Goal: Information Seeking & Learning: Learn about a topic

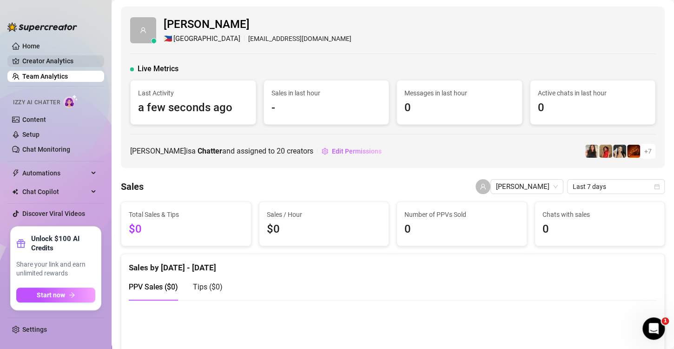
click at [49, 61] on link "Creator Analytics" at bounding box center [59, 60] width 74 height 15
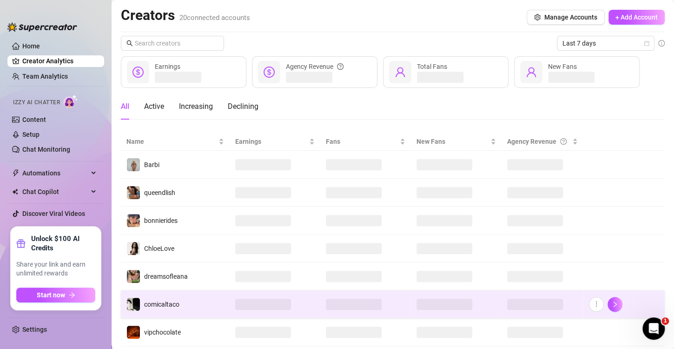
scroll to position [46, 0]
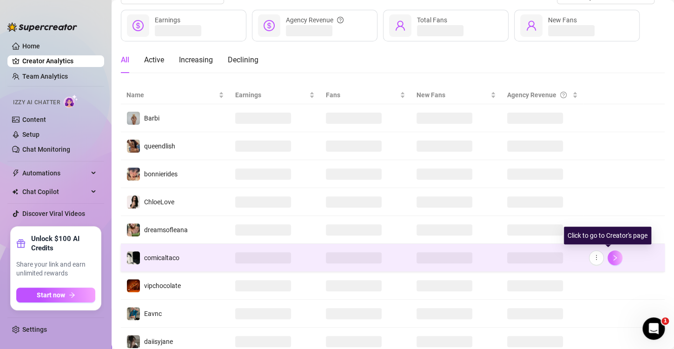
click at [612, 255] on icon "right" at bounding box center [615, 257] width 7 height 7
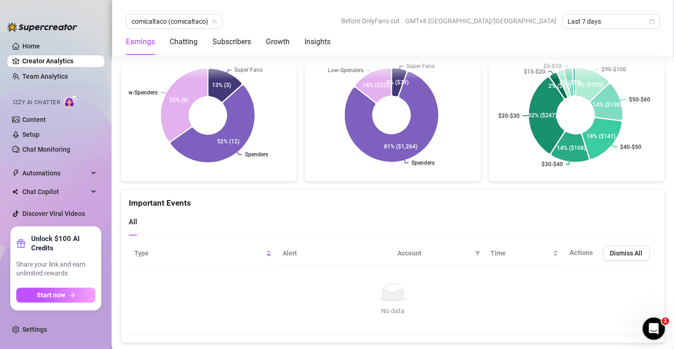
scroll to position [1758, 0]
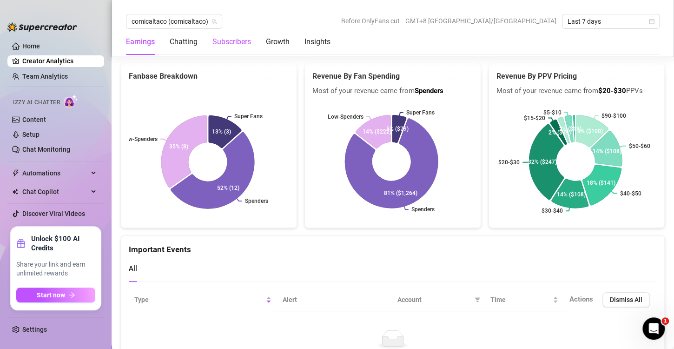
click at [236, 41] on div "Subscribers" at bounding box center [231, 41] width 39 height 11
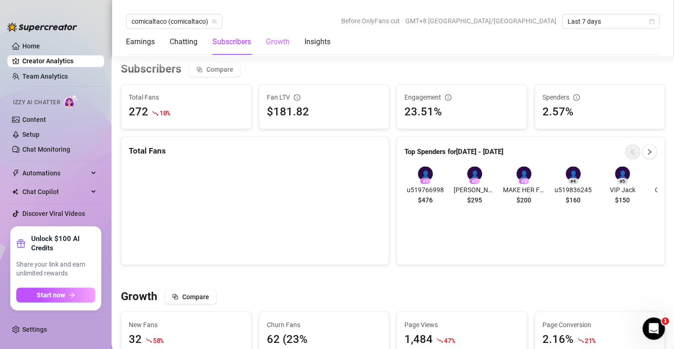
scroll to position [690, 0]
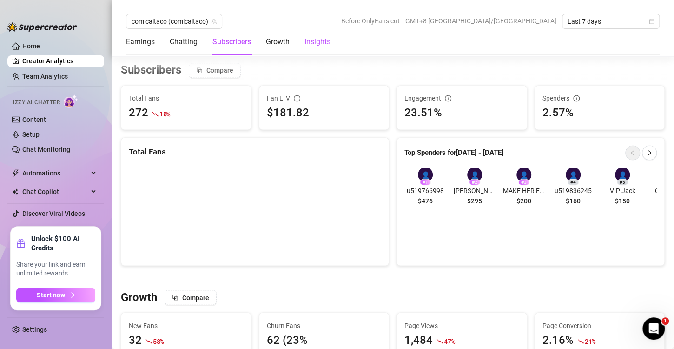
click at [312, 45] on div "Insights" at bounding box center [317, 41] width 26 height 11
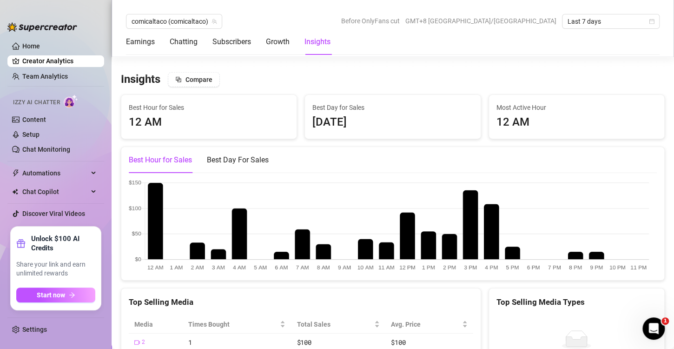
scroll to position [1389, 0]
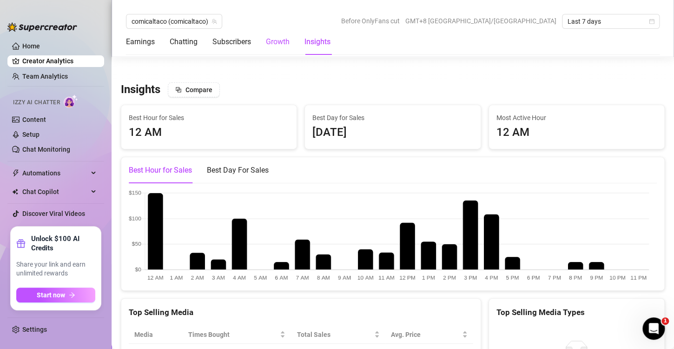
click at [278, 41] on div "Growth" at bounding box center [278, 41] width 24 height 11
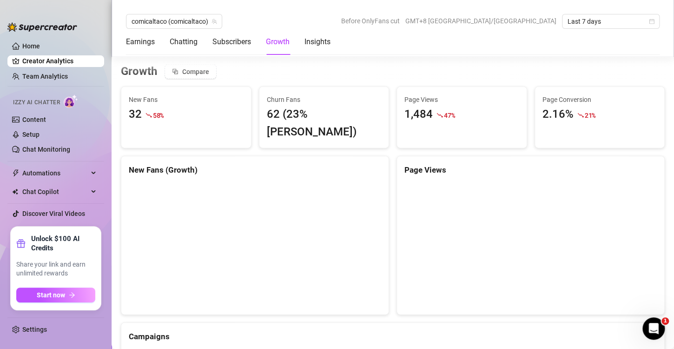
scroll to position [869, 0]
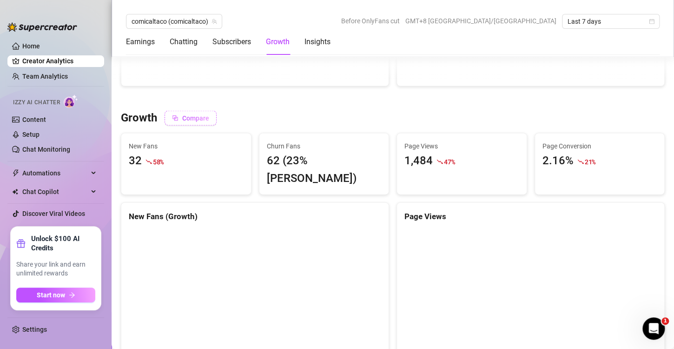
click at [190, 114] on span "Compare" at bounding box center [195, 117] width 27 height 7
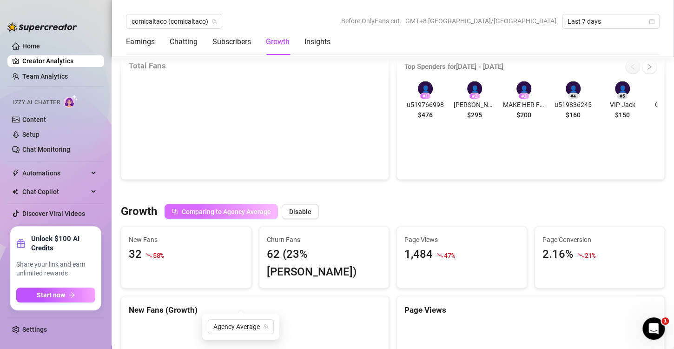
scroll to position [683, 0]
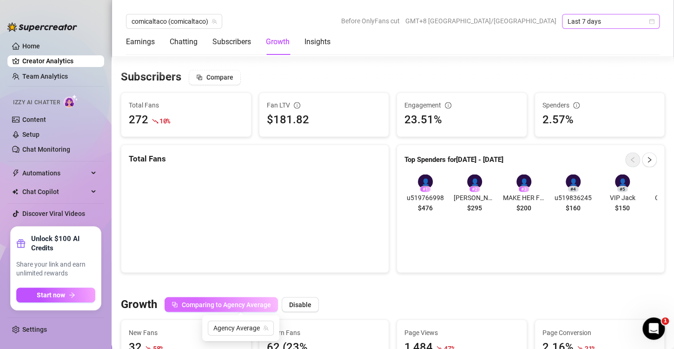
click at [650, 24] on span "Last 7 days" at bounding box center [610, 21] width 86 height 14
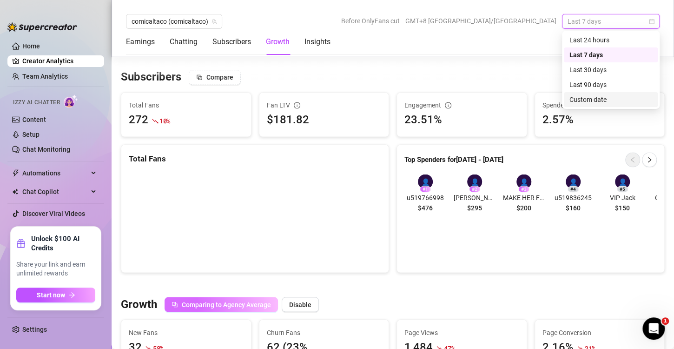
click at [599, 99] on div "Custom date" at bounding box center [610, 99] width 83 height 10
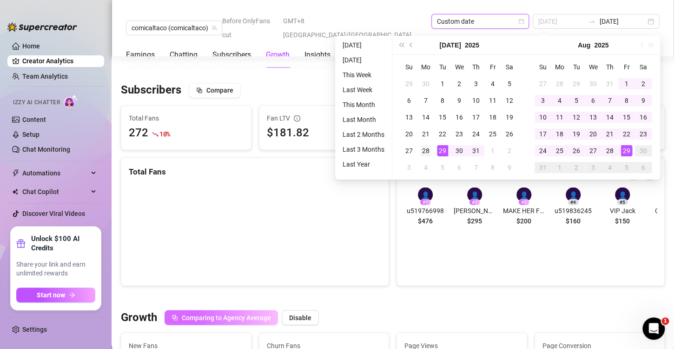
type input "[DATE]"
click at [425, 151] on div "28" at bounding box center [425, 150] width 11 height 11
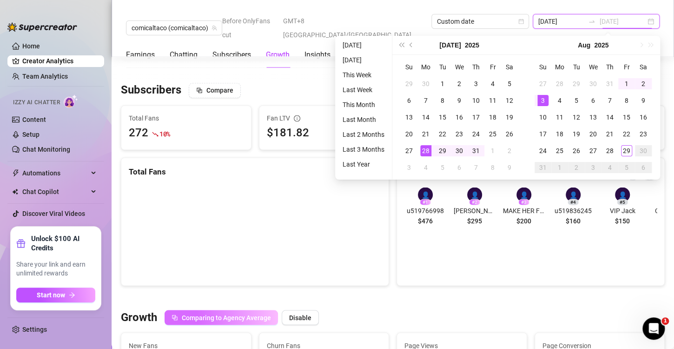
type input "[DATE]"
click at [541, 100] on div "3" at bounding box center [542, 100] width 11 height 11
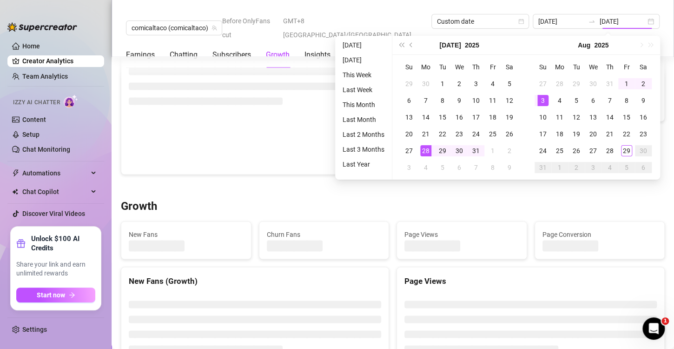
type input "[DATE]"
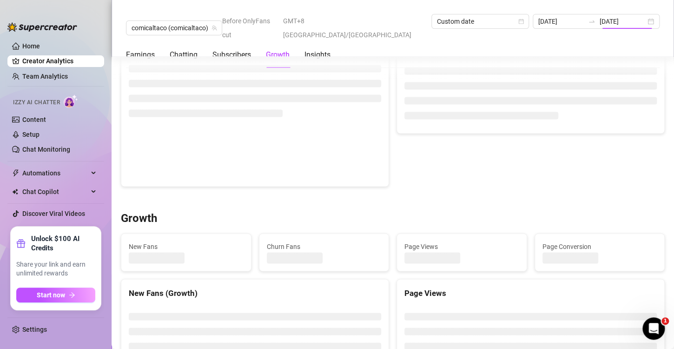
click at [660, 215] on div "Growth" at bounding box center [392, 218] width 551 height 15
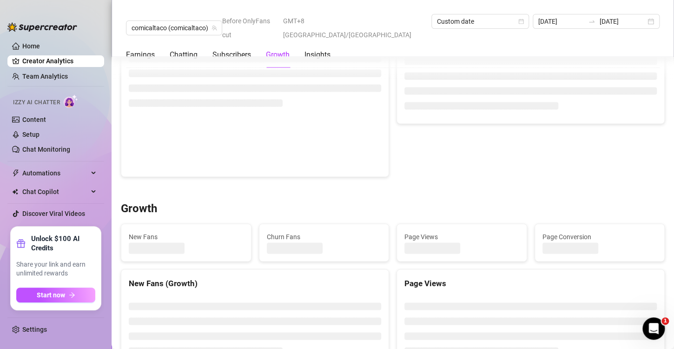
scroll to position [660, 0]
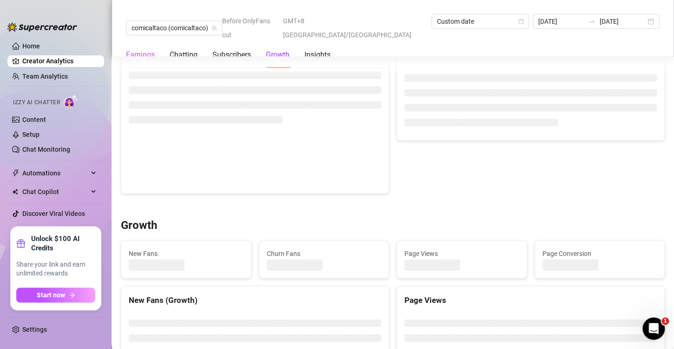
click at [141, 49] on div "Earnings" at bounding box center [140, 54] width 29 height 11
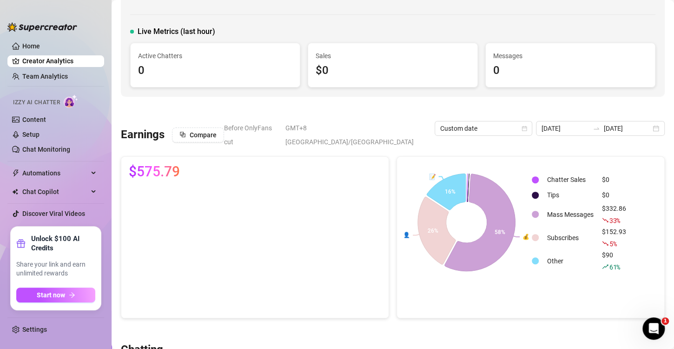
scroll to position [46, 0]
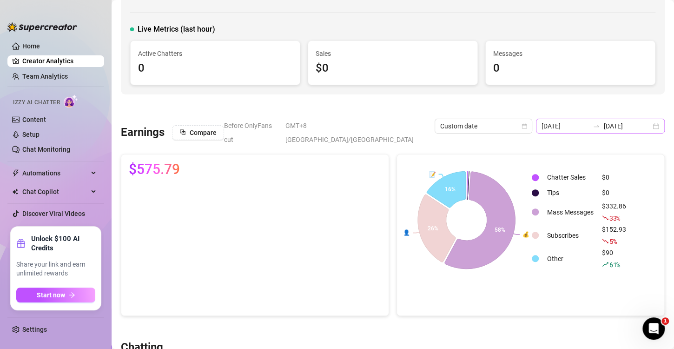
click at [649, 124] on div "[DATE] [DATE]" at bounding box center [600, 126] width 129 height 15
click at [519, 107] on div at bounding box center [393, 106] width 544 height 9
click at [648, 126] on div "[DATE] [DATE]" at bounding box center [600, 126] width 129 height 15
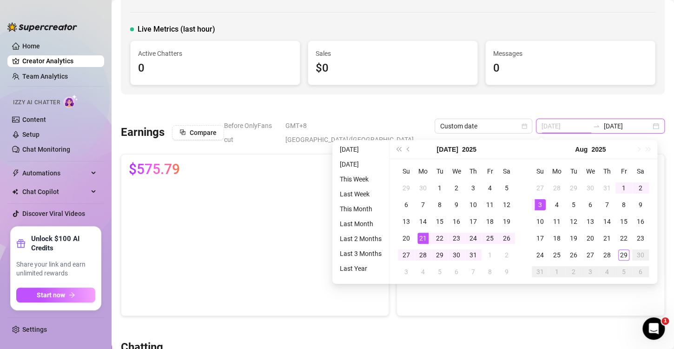
type input "[DATE]"
click at [422, 234] on div "21" at bounding box center [422, 237] width 11 height 11
click at [408, 251] on div "27" at bounding box center [406, 254] width 11 height 11
type input "[DATE]"
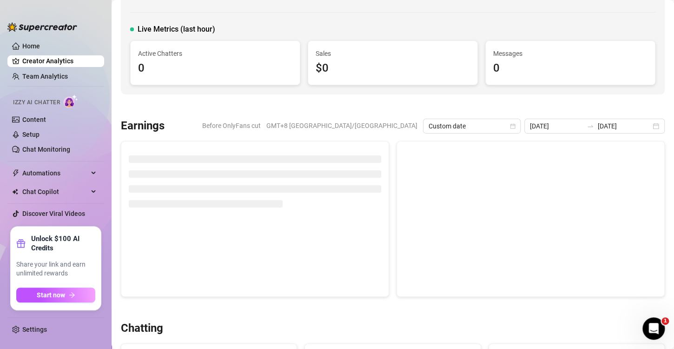
type input "[DATE]"
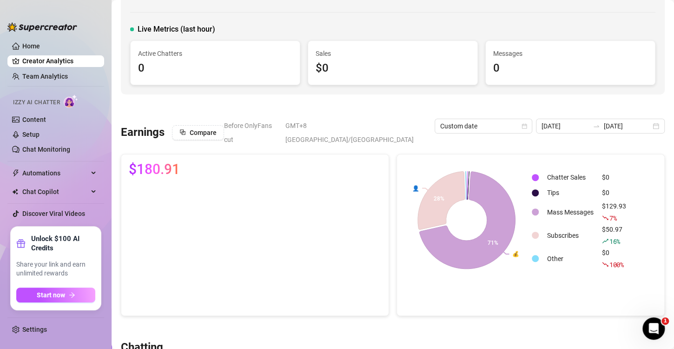
click at [646, 127] on div "[DATE] [DATE]" at bounding box center [600, 126] width 129 height 15
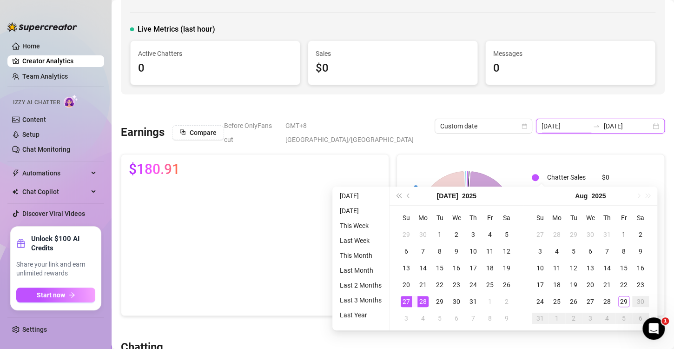
type input "[DATE]"
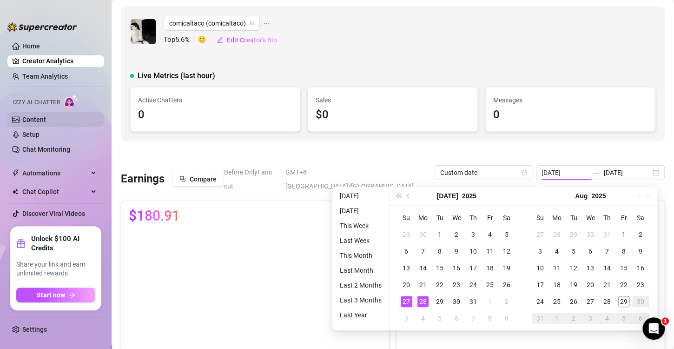
click at [511, 71] on div "Live Metrics (last hour)" at bounding box center [392, 75] width 525 height 11
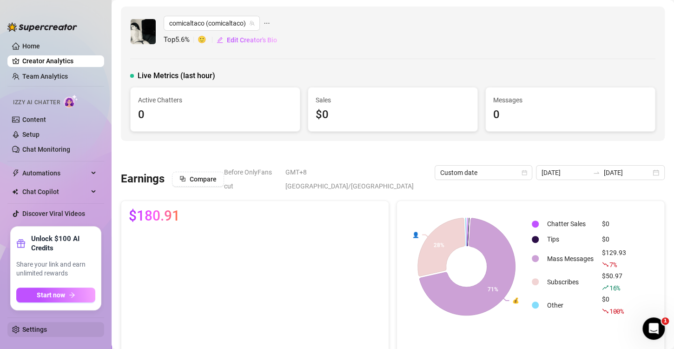
click at [33, 331] on link "Settings" at bounding box center [34, 328] width 25 height 7
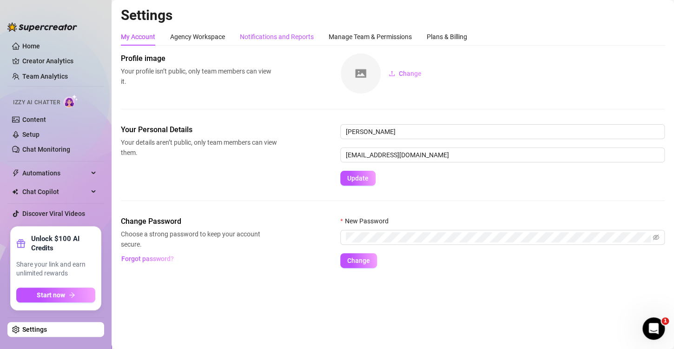
click at [260, 36] on div "Notifications and Reports" at bounding box center [277, 37] width 74 height 10
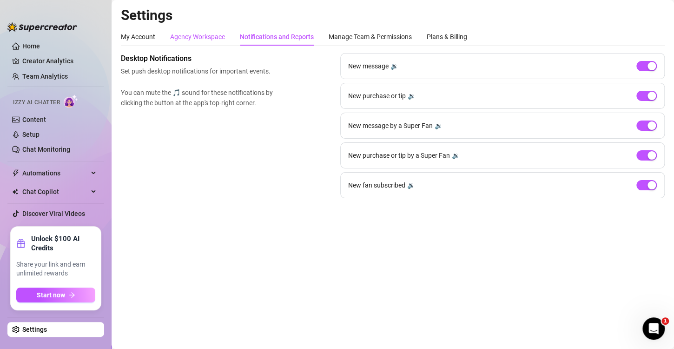
click at [200, 37] on div "Agency Workspace" at bounding box center [197, 37] width 55 height 10
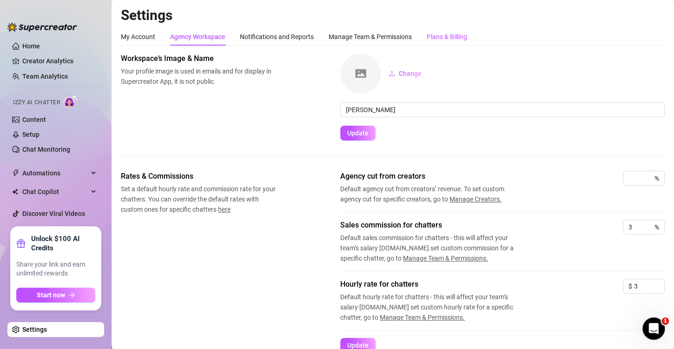
click at [433, 37] on div "Plans & Billing" at bounding box center [447, 37] width 40 height 10
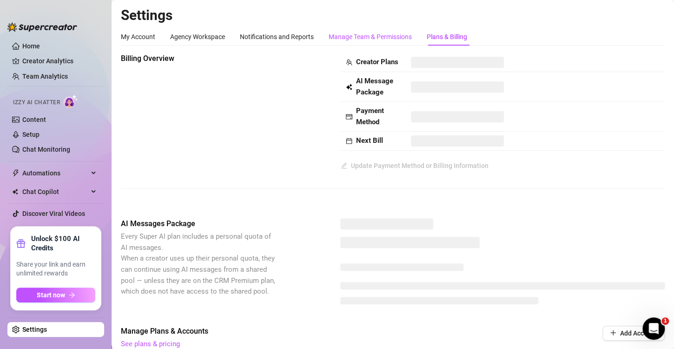
click at [373, 34] on div "Manage Team & Permissions" at bounding box center [370, 37] width 83 height 10
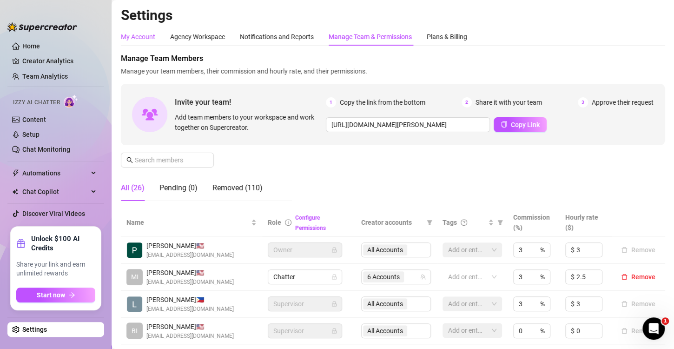
click at [130, 37] on div "My Account" at bounding box center [138, 37] width 34 height 10
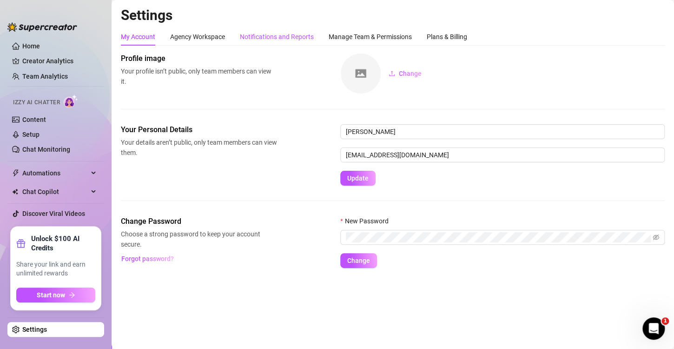
click at [269, 37] on div "Notifications and Reports" at bounding box center [277, 37] width 74 height 10
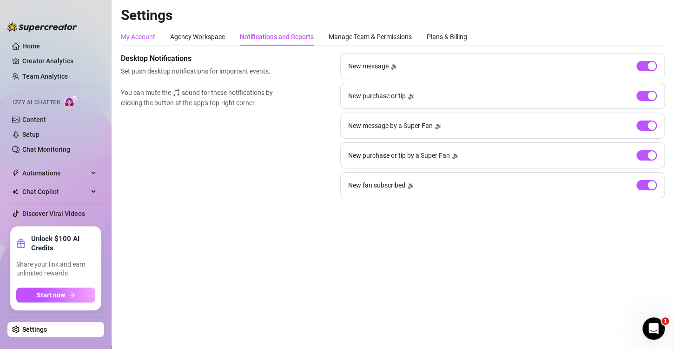
click at [136, 35] on div "My Account" at bounding box center [138, 37] width 34 height 10
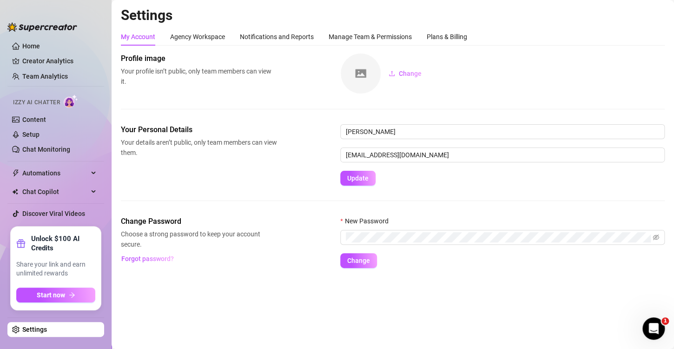
click at [257, 303] on main "Settings My Account Agency Workspace Notifications and Reports Manage Team & Pe…" at bounding box center [393, 174] width 562 height 349
click at [189, 33] on div "Agency Workspace" at bounding box center [197, 37] width 55 height 10
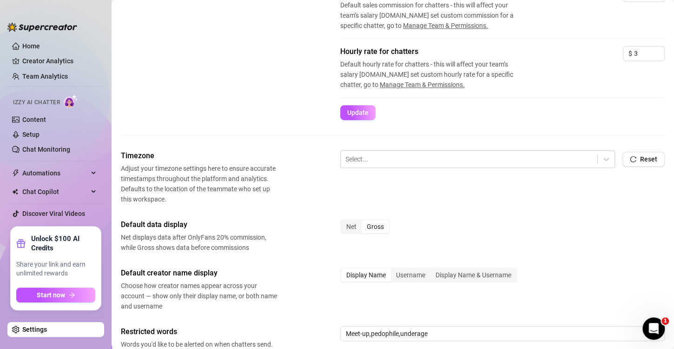
scroll to position [279, 0]
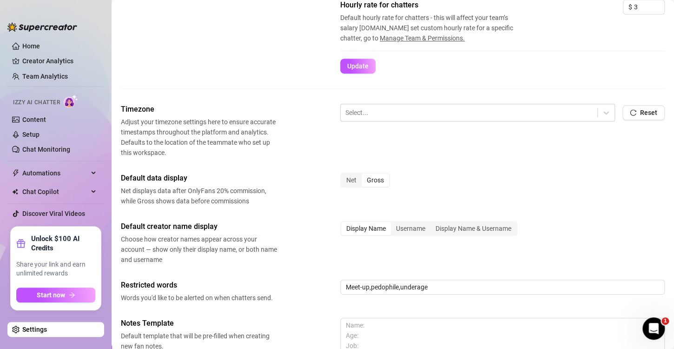
click at [384, 180] on div "Gross" at bounding box center [375, 179] width 27 height 13
click at [364, 175] on input "Gross" at bounding box center [364, 175] width 0 height 0
click at [71, 62] on link "Creator Analytics" at bounding box center [59, 60] width 74 height 15
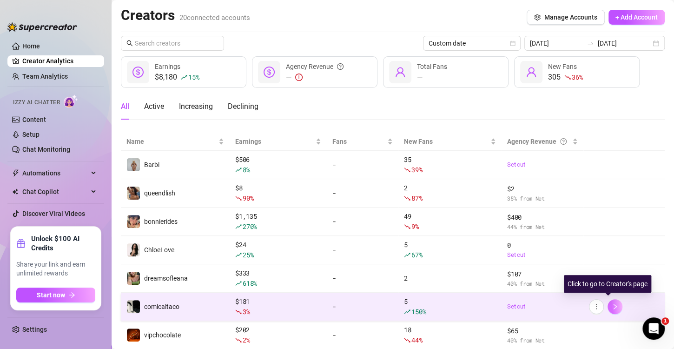
click at [607, 301] on button "button" at bounding box center [614, 306] width 15 height 15
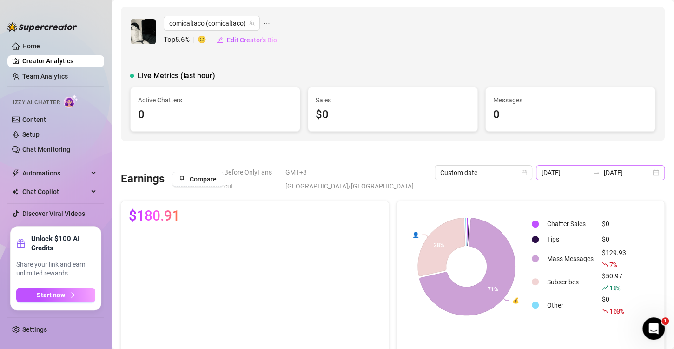
click at [643, 177] on div "[DATE] [DATE]" at bounding box center [600, 172] width 129 height 15
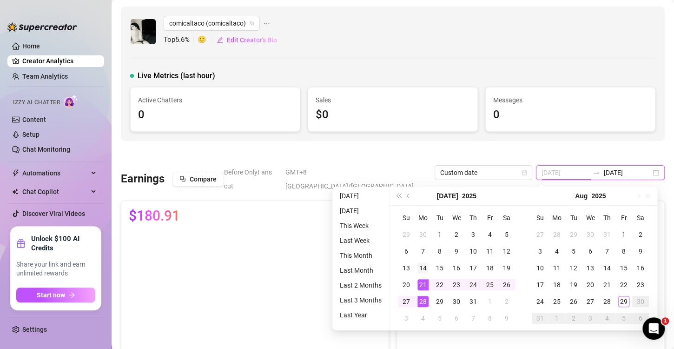
type input "[DATE]"
drag, startPoint x: 424, startPoint y: 268, endPoint x: 409, endPoint y: 279, distance: 19.2
click at [424, 268] on div "14" at bounding box center [422, 267] width 11 height 11
type input "[DATE]"
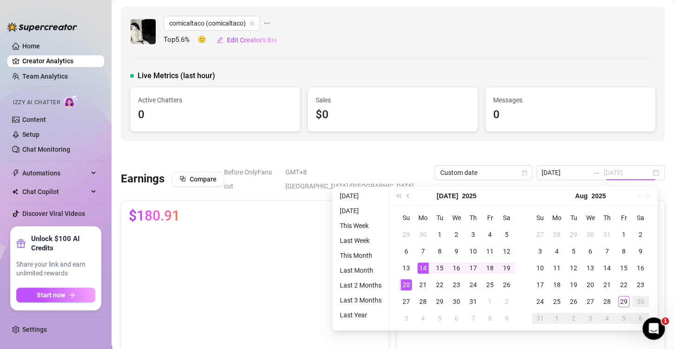
click at [408, 281] on div "20" at bounding box center [406, 284] width 11 height 11
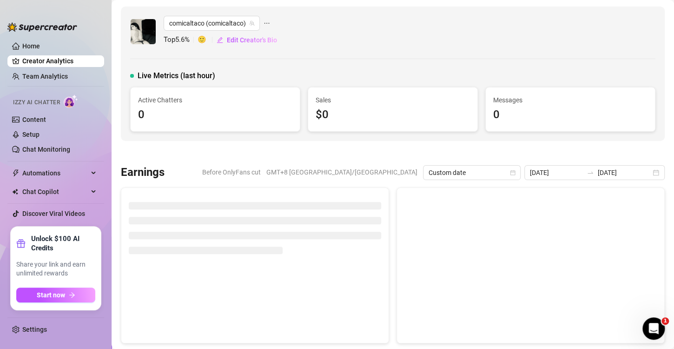
type input "[DATE]"
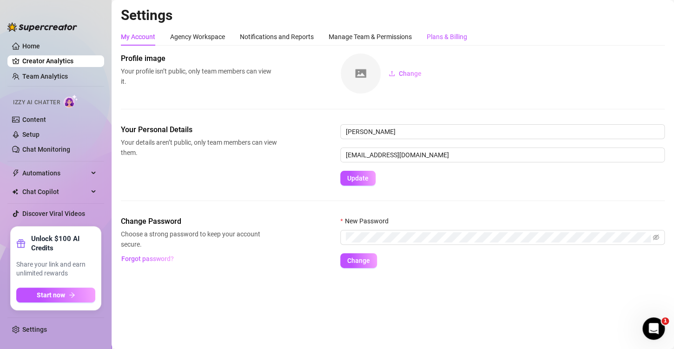
click at [445, 33] on div "Plans & Billing" at bounding box center [447, 37] width 40 height 10
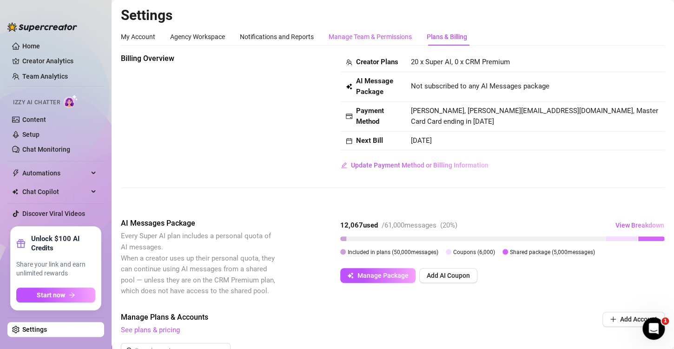
click at [375, 34] on div "Manage Team & Permissions" at bounding box center [370, 37] width 83 height 10
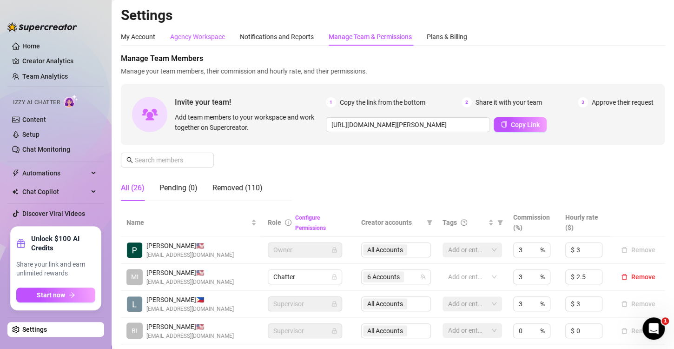
click at [198, 38] on div "Agency Workspace" at bounding box center [197, 37] width 55 height 10
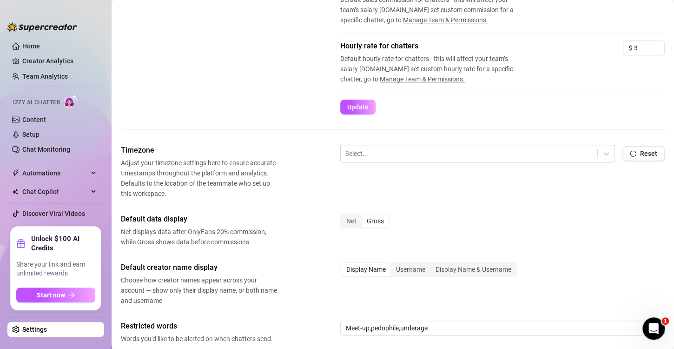
scroll to position [238, 0]
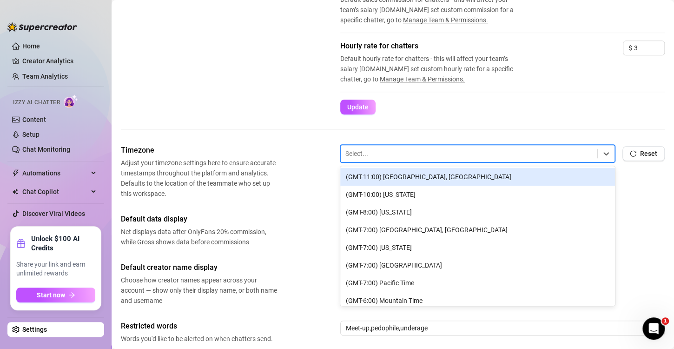
click at [380, 153] on div at bounding box center [468, 153] width 247 height 12
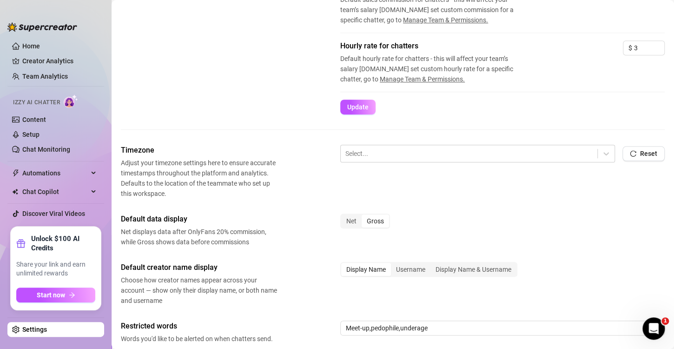
drag, startPoint x: 255, startPoint y: 185, endPoint x: 363, endPoint y: 164, distance: 110.5
click at [255, 185] on span "Adjust your timezone settings here to ensure accurate timestamps throughout the…" at bounding box center [199, 178] width 156 height 41
click at [375, 161] on div "Select..." at bounding box center [477, 154] width 275 height 18
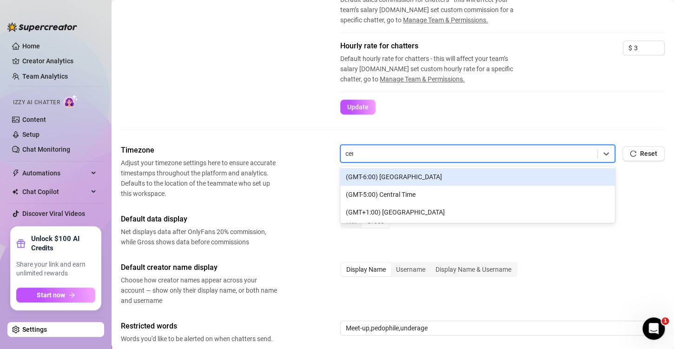
type input "cent"
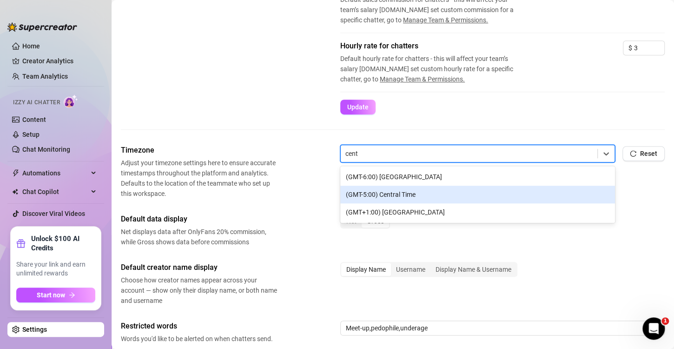
click at [399, 198] on div "(GMT-5:00) Central Time" at bounding box center [477, 194] width 275 height 18
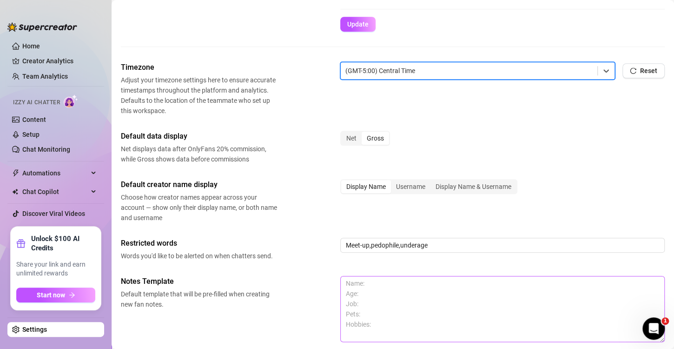
scroll to position [377, 0]
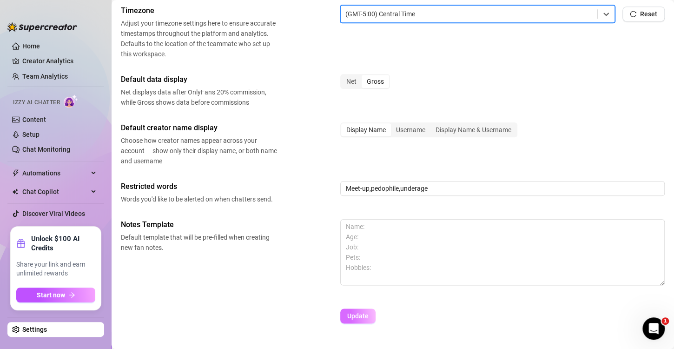
click at [359, 319] on button "Update" at bounding box center [357, 315] width 35 height 15
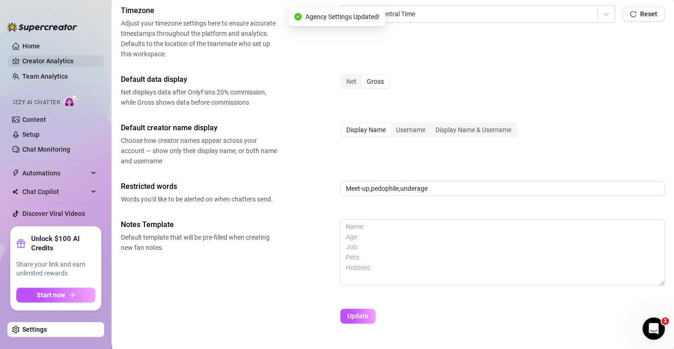
click at [76, 59] on link "Creator Analytics" at bounding box center [59, 60] width 74 height 15
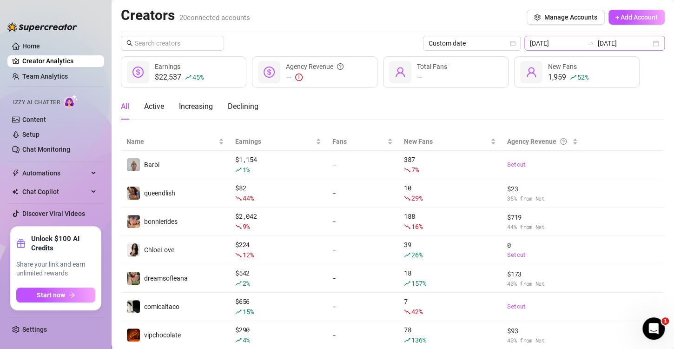
click at [648, 43] on div "[DATE] [DATE]" at bounding box center [594, 43] width 140 height 15
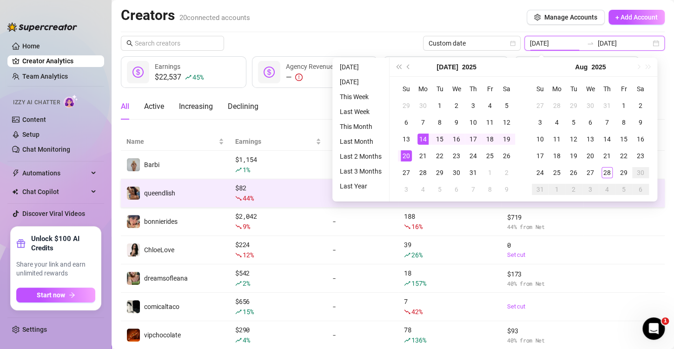
type input "[DATE]"
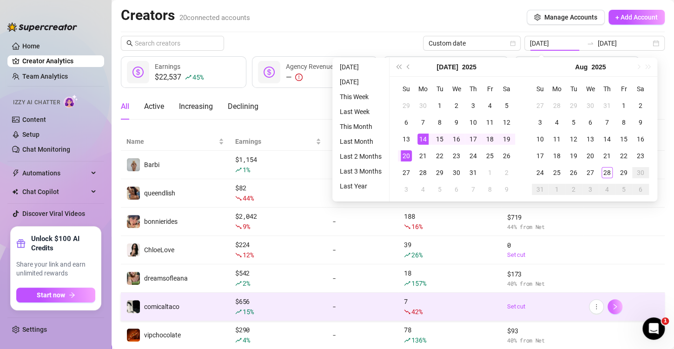
click at [613, 305] on button "button" at bounding box center [614, 306] width 15 height 15
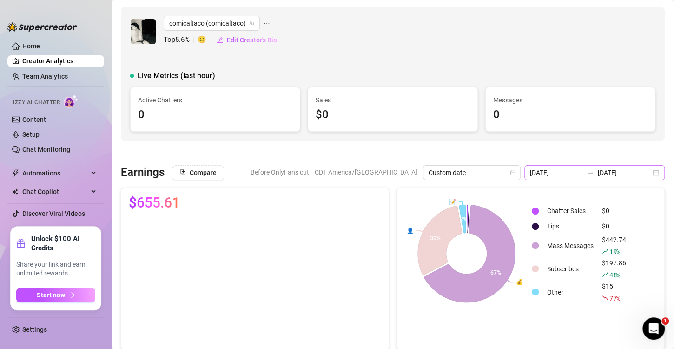
drag, startPoint x: 648, startPoint y: 168, endPoint x: 609, endPoint y: 175, distance: 39.7
click at [648, 168] on div "[DATE] [DATE]" at bounding box center [594, 172] width 140 height 15
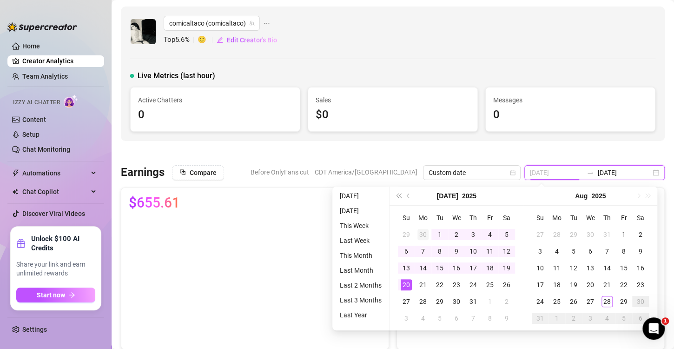
type input "[DATE]"
click at [423, 233] on div "30" at bounding box center [422, 234] width 11 height 11
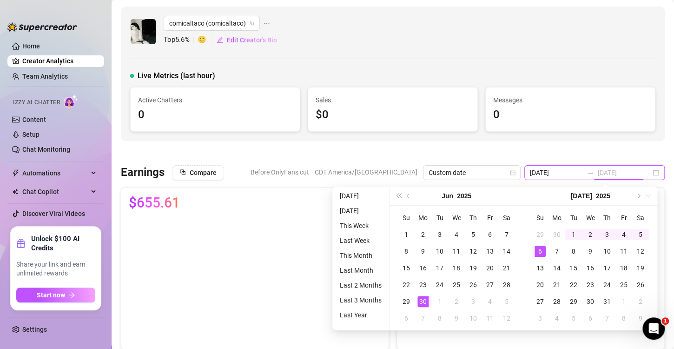
type input "[DATE]"
drag, startPoint x: 541, startPoint y: 254, endPoint x: 541, endPoint y: 146, distance: 107.4
click at [541, 254] on div "6" at bounding box center [539, 250] width 11 height 11
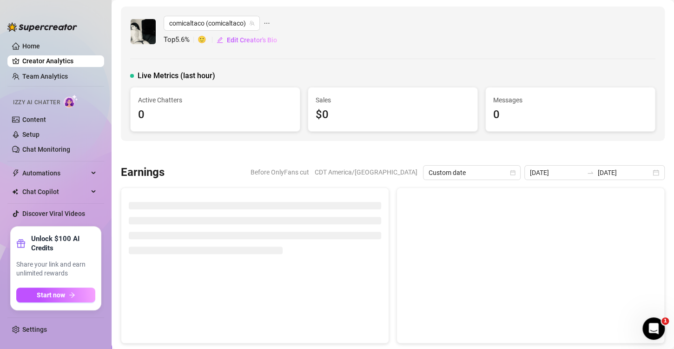
type input "[DATE]"
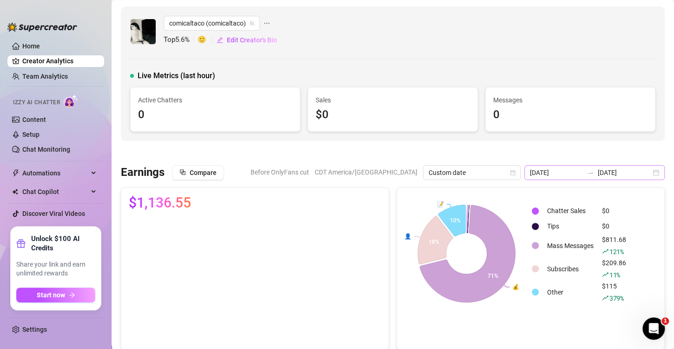
click at [647, 173] on div "[DATE] [DATE]" at bounding box center [594, 172] width 140 height 15
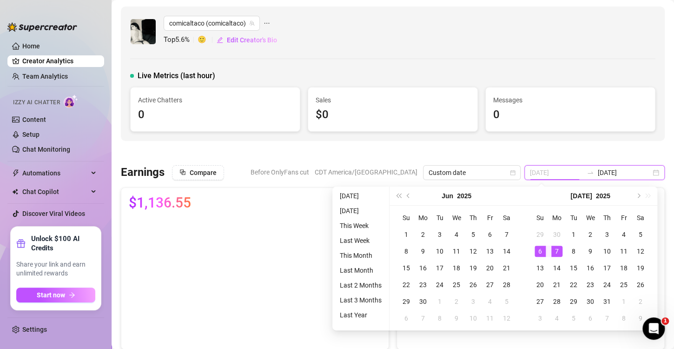
type input "[DATE]"
drag, startPoint x: 556, startPoint y: 251, endPoint x: 548, endPoint y: 265, distance: 15.4
click at [556, 251] on div "7" at bounding box center [556, 250] width 11 height 11
type input "[DATE]"
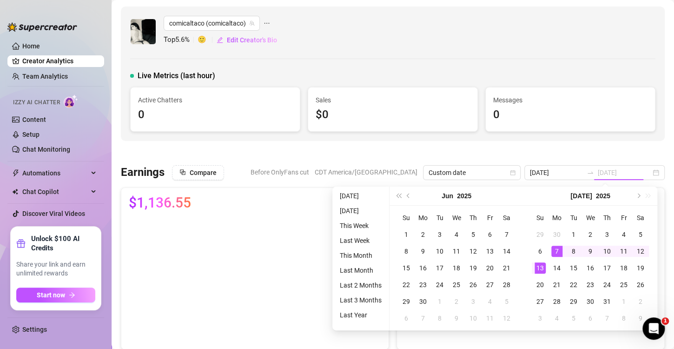
drag, startPoint x: 543, startPoint y: 268, endPoint x: 581, endPoint y: 152, distance: 121.4
click at [543, 268] on div "13" at bounding box center [539, 267] width 11 height 11
click at [581, 152] on div at bounding box center [393, 152] width 544 height 9
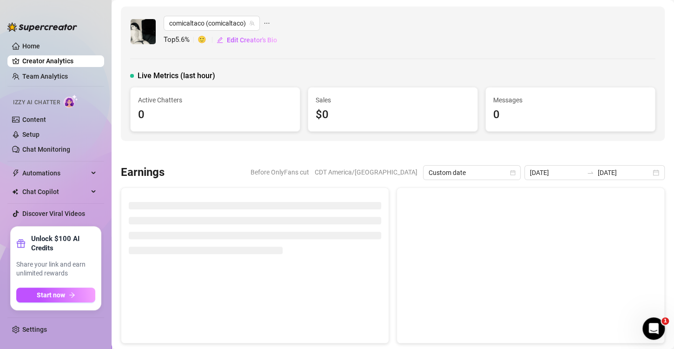
type input "[DATE]"
click at [475, 152] on div at bounding box center [393, 152] width 544 height 9
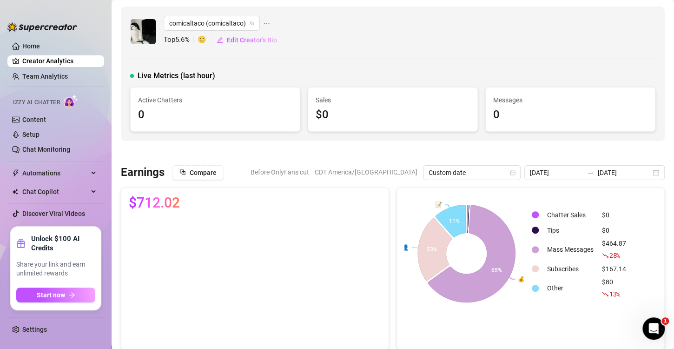
drag, startPoint x: 654, startPoint y: 177, endPoint x: 632, endPoint y: 182, distance: 23.0
click at [654, 177] on div "[DATE] [DATE]" at bounding box center [594, 172] width 140 height 15
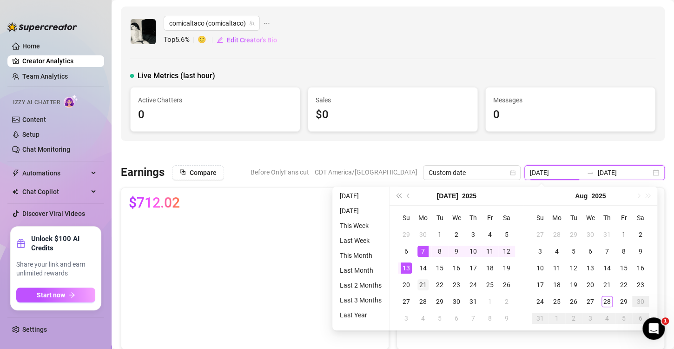
type input "[DATE]"
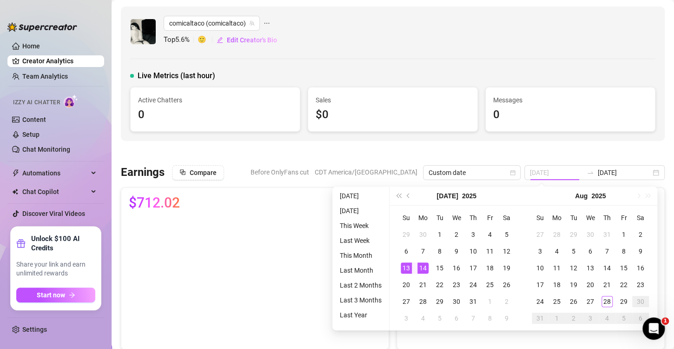
click at [423, 271] on div "14" at bounding box center [422, 267] width 11 height 11
type input "[DATE]"
drag, startPoint x: 409, startPoint y: 284, endPoint x: 537, endPoint y: 145, distance: 189.1
click at [409, 284] on div "20" at bounding box center [406, 284] width 11 height 11
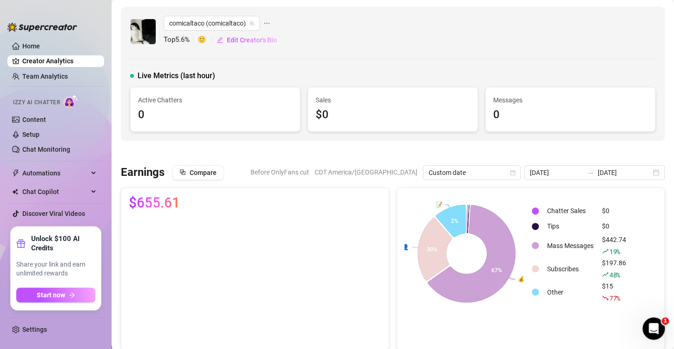
type input "[DATE]"
drag, startPoint x: 649, startPoint y: 174, endPoint x: 570, endPoint y: 202, distance: 83.8
click at [649, 174] on div "[DATE] [DATE]" at bounding box center [594, 172] width 140 height 15
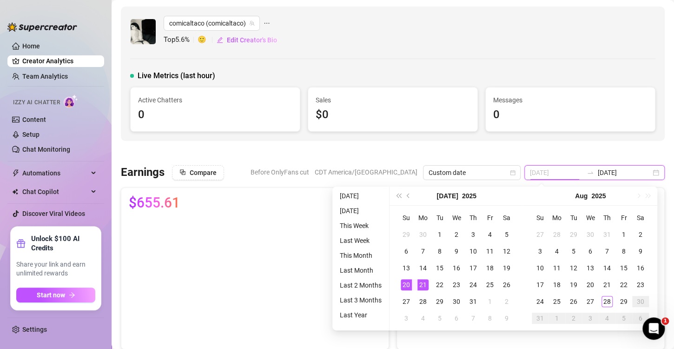
type input "[DATE]"
click at [417, 284] on div "21" at bounding box center [422, 284] width 11 height 11
type input "[DATE]"
click at [407, 303] on div "27" at bounding box center [406, 301] width 11 height 11
click at [563, 148] on div at bounding box center [393, 152] width 544 height 9
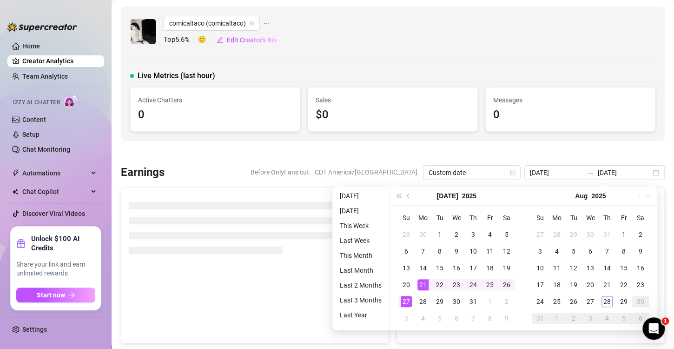
type input "[DATE]"
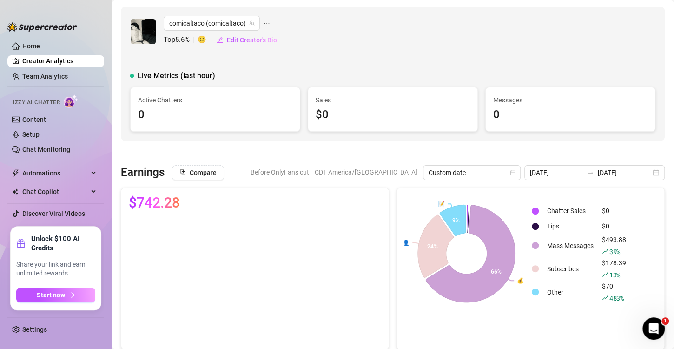
drag, startPoint x: 650, startPoint y: 173, endPoint x: 516, endPoint y: 224, distance: 142.7
click at [650, 173] on div "[DATE] [DATE]" at bounding box center [594, 172] width 140 height 15
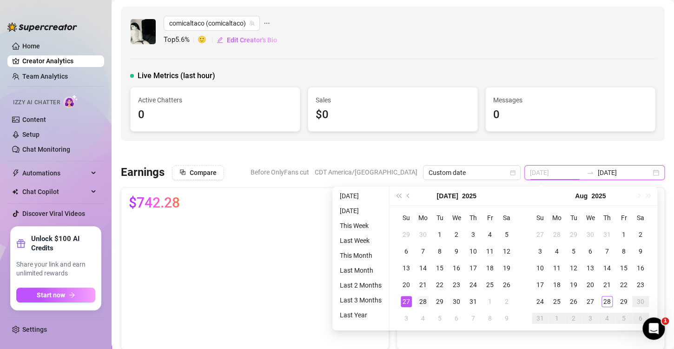
type input "[DATE]"
click at [423, 299] on div "28" at bounding box center [422, 301] width 11 height 11
type input "[DATE]"
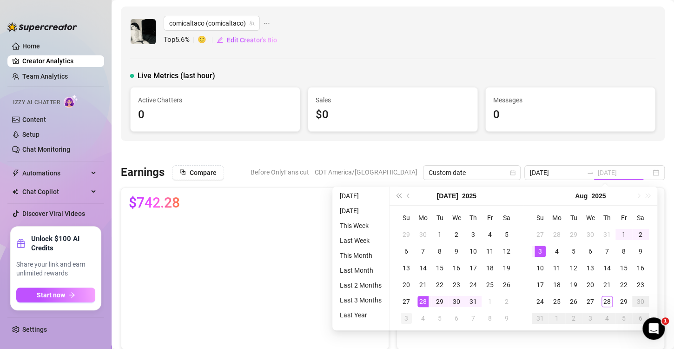
click at [405, 317] on div "3" at bounding box center [406, 317] width 11 height 11
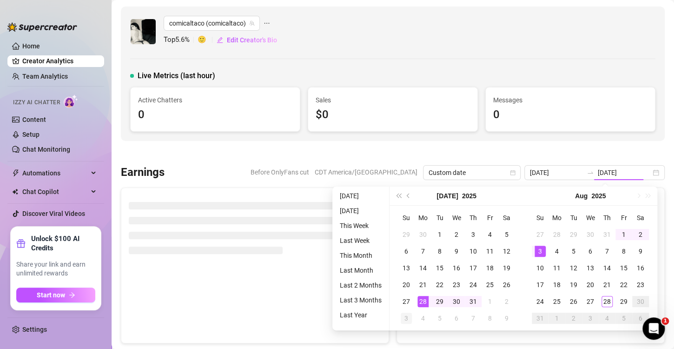
type input "[DATE]"
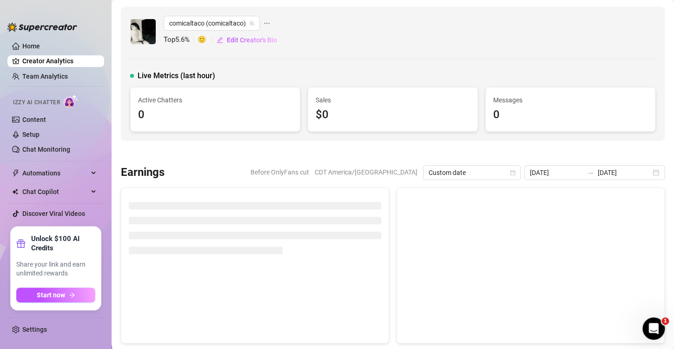
drag, startPoint x: 212, startPoint y: 151, endPoint x: 254, endPoint y: 160, distance: 43.0
click at [212, 151] on div at bounding box center [393, 152] width 544 height 9
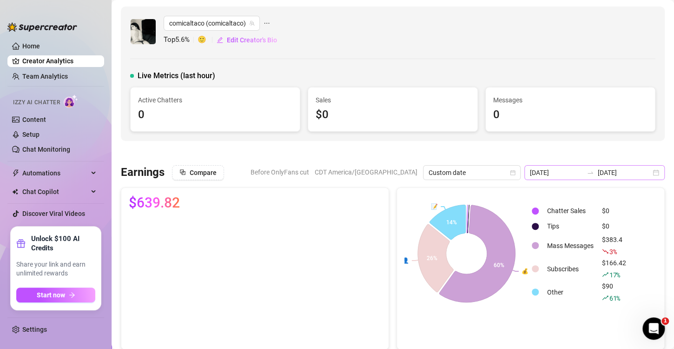
click at [481, 136] on div "comicaltaco (comicaltaco) Top 5.6 % 🙂 Edit Creator's Bio Live Metrics (last hou…" at bounding box center [393, 74] width 544 height 134
click at [651, 173] on div "[DATE] [DATE]" at bounding box center [594, 172] width 140 height 15
click at [649, 173] on div "[DATE] [DATE]" at bounding box center [594, 172] width 140 height 15
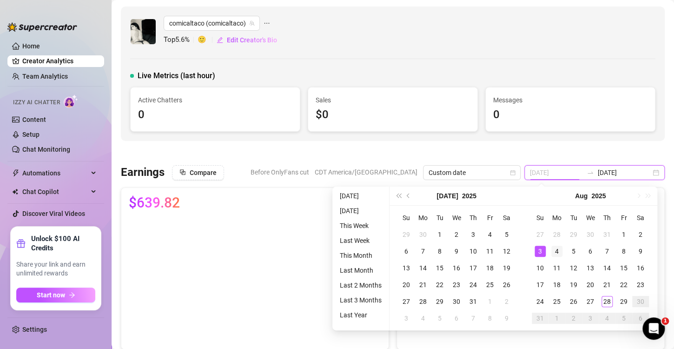
type input "[DATE]"
drag, startPoint x: 551, startPoint y: 252, endPoint x: 542, endPoint y: 263, distance: 13.8
click at [551, 252] on div "4" at bounding box center [556, 250] width 11 height 11
type input "[DATE]"
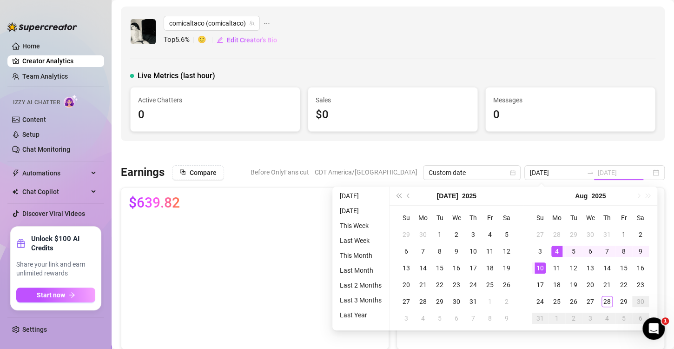
click at [541, 264] on div "10" at bounding box center [539, 267] width 11 height 11
click at [634, 149] on div at bounding box center [393, 152] width 544 height 9
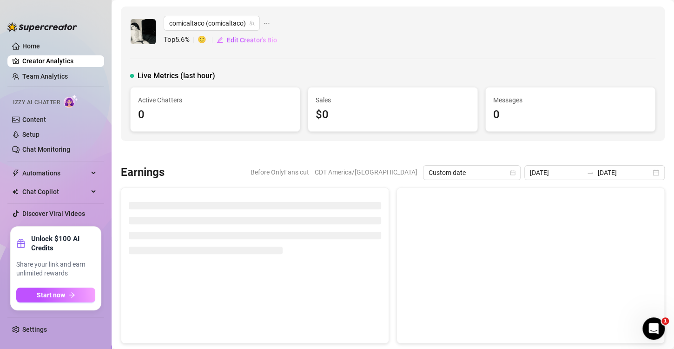
type input "[DATE]"
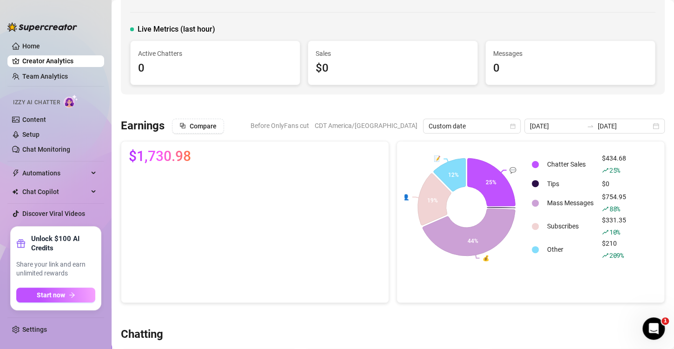
drag, startPoint x: 646, startPoint y: 123, endPoint x: 576, endPoint y: 190, distance: 97.6
click at [646, 123] on div "[DATE] [DATE]" at bounding box center [594, 126] width 140 height 15
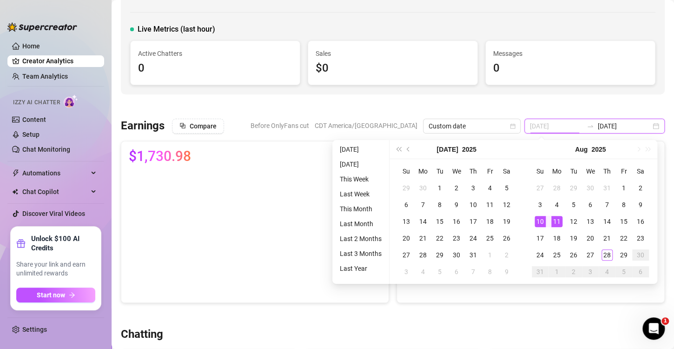
type input "[DATE]"
drag, startPoint x: 557, startPoint y: 221, endPoint x: 538, endPoint y: 237, distance: 25.4
click at [557, 221] on div "11" at bounding box center [556, 221] width 11 height 11
type input "[DATE]"
click at [538, 237] on div "17" at bounding box center [539, 237] width 11 height 11
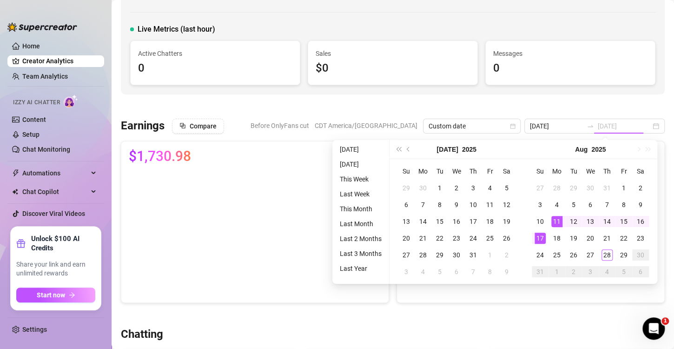
click at [505, 93] on div "comicaltaco (comicaltaco) Top 5.6 % 🙂 Edit Creator's Bio Live Metrics (last hou…" at bounding box center [393, 27] width 544 height 134
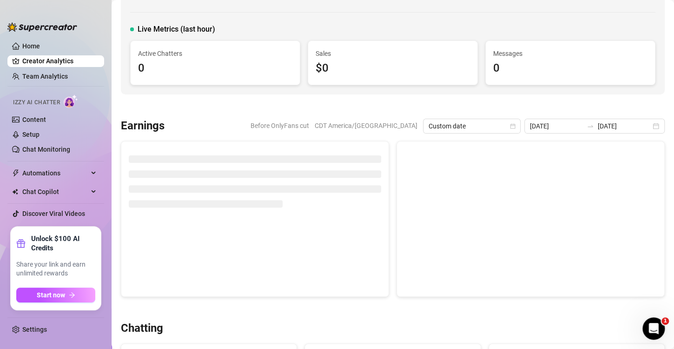
type input "[DATE]"
click at [461, 103] on div at bounding box center [393, 106] width 544 height 9
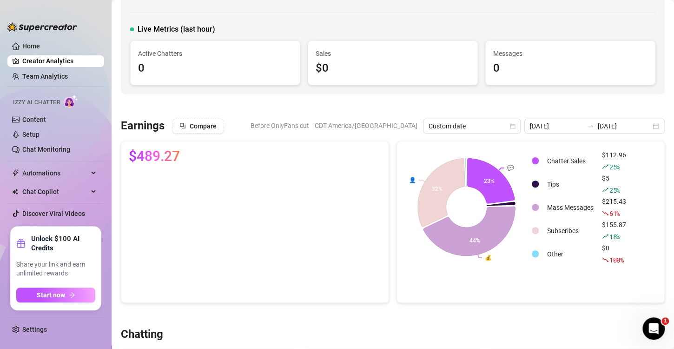
drag, startPoint x: 457, startPoint y: 320, endPoint x: 464, endPoint y: 278, distance: 41.9
click at [648, 127] on div "[DATE] [DATE]" at bounding box center [594, 126] width 140 height 15
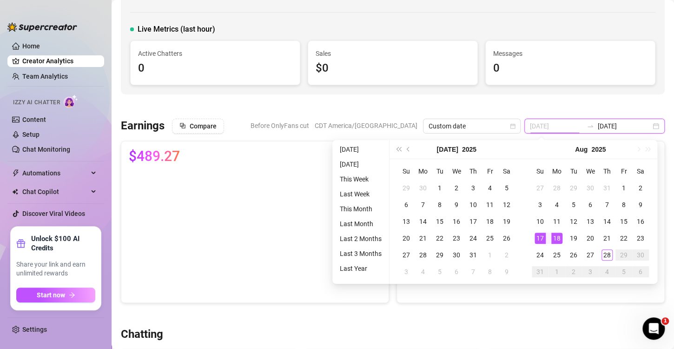
type input "[DATE]"
drag, startPoint x: 552, startPoint y: 239, endPoint x: 543, endPoint y: 253, distance: 16.1
click at [552, 239] on div "18" at bounding box center [556, 237] width 11 height 11
type input "[DATE]"
click at [543, 253] on div "24" at bounding box center [539, 254] width 11 height 11
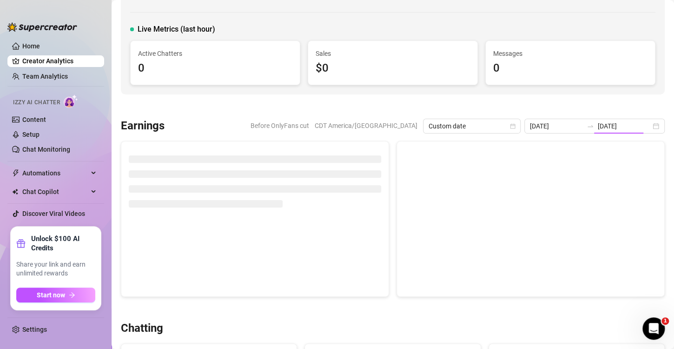
type input "[DATE]"
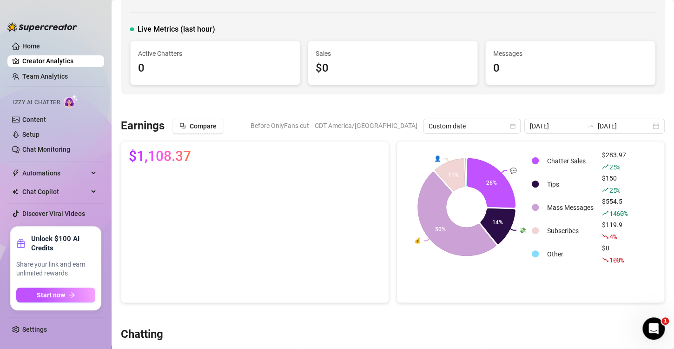
click at [454, 103] on div at bounding box center [393, 106] width 544 height 9
click at [647, 126] on div "[DATE] [DATE]" at bounding box center [594, 126] width 140 height 15
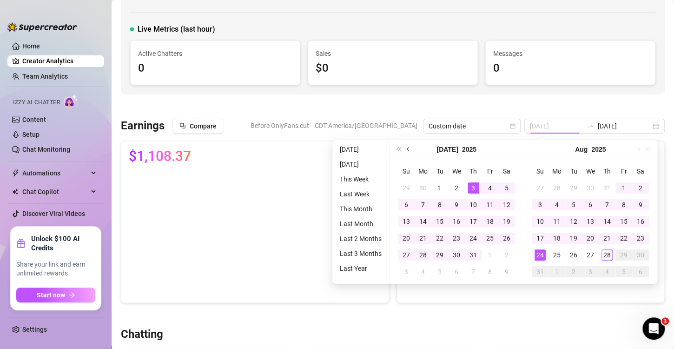
click at [407, 150] on button "Previous month (PageUp)" at bounding box center [408, 149] width 10 height 19
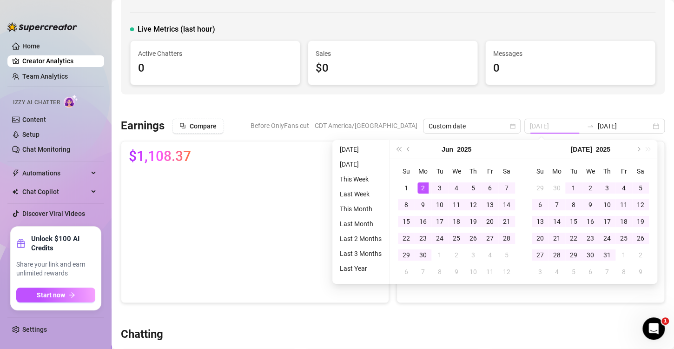
type input "[DATE]"
drag, startPoint x: 422, startPoint y: 187, endPoint x: 405, endPoint y: 204, distance: 23.0
click at [422, 187] on div "2" at bounding box center [422, 187] width 11 height 11
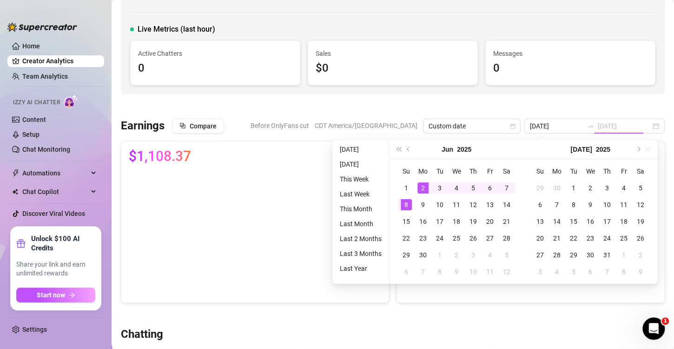
click at [405, 204] on div "8" at bounding box center [406, 204] width 11 height 11
click at [526, 105] on div at bounding box center [393, 106] width 544 height 9
type input "[DATE]"
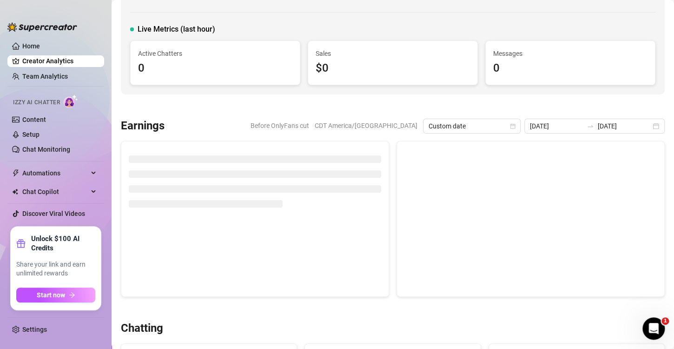
type input "[DATE]"
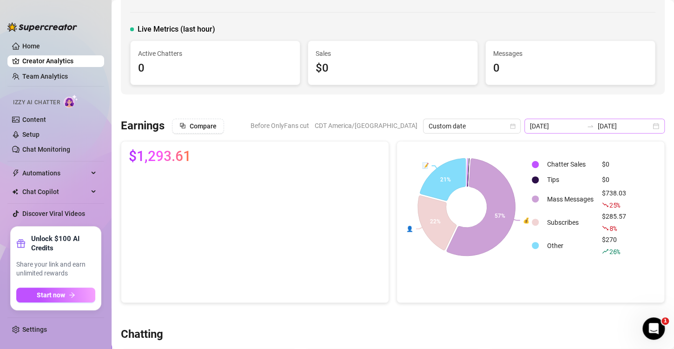
click at [646, 120] on div "[DATE] [DATE]" at bounding box center [594, 126] width 140 height 15
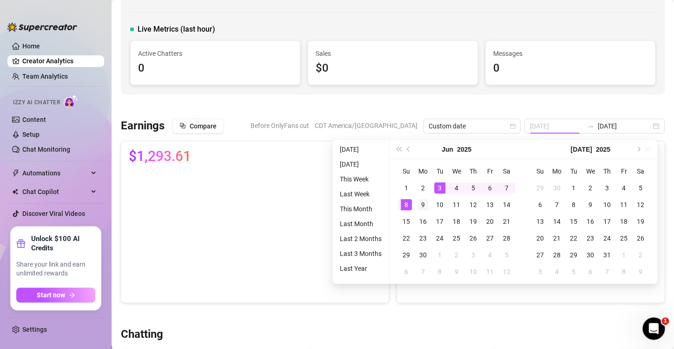
click at [419, 208] on div "9" at bounding box center [422, 204] width 11 height 11
type input "[DATE]"
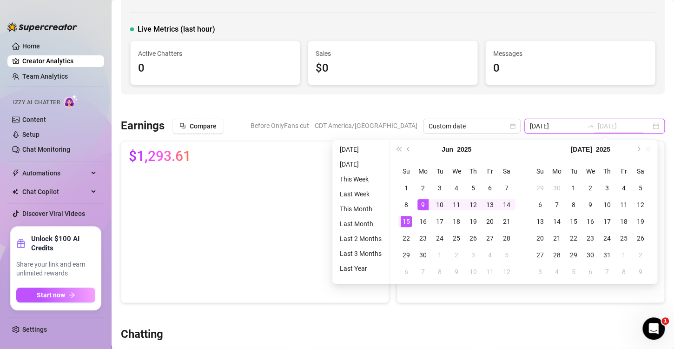
type input "[DATE]"
click at [407, 223] on div "15" at bounding box center [406, 221] width 11 height 11
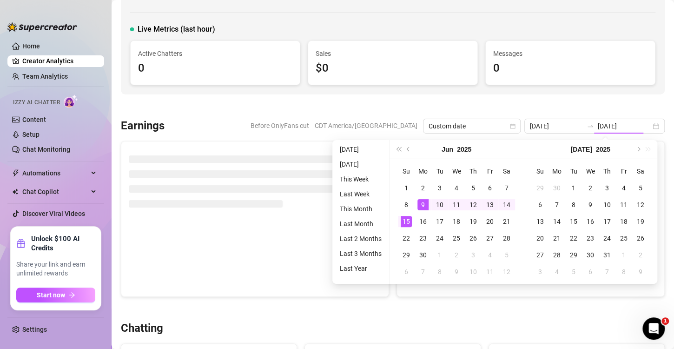
type input "[DATE]"
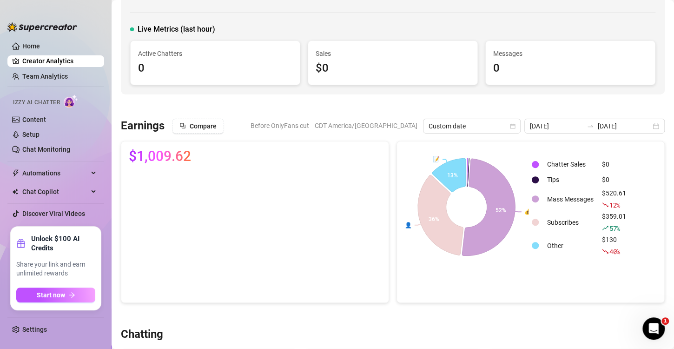
drag, startPoint x: 647, startPoint y: 128, endPoint x: 524, endPoint y: 179, distance: 133.5
click at [647, 128] on div "[DATE] [DATE]" at bounding box center [594, 126] width 140 height 15
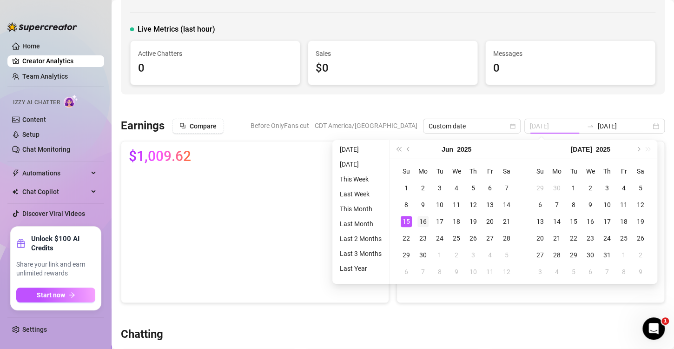
click at [422, 219] on div "16" at bounding box center [422, 221] width 11 height 11
type input "[DATE]"
click at [403, 237] on div "22" at bounding box center [406, 237] width 11 height 11
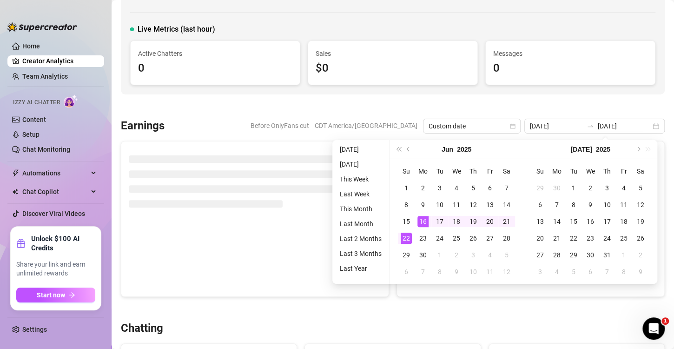
type input "[DATE]"
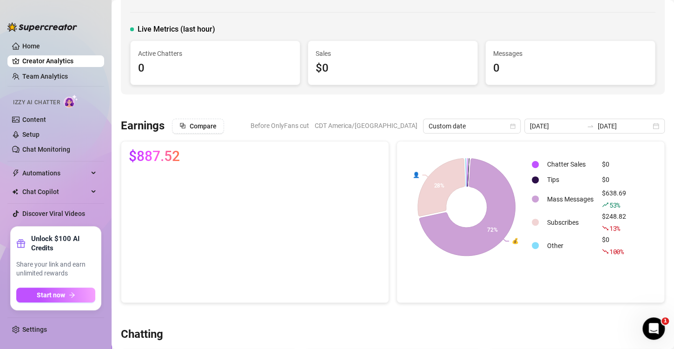
drag, startPoint x: 650, startPoint y: 126, endPoint x: 620, endPoint y: 182, distance: 63.4
click at [650, 126] on div "[DATE] [DATE]" at bounding box center [594, 126] width 140 height 15
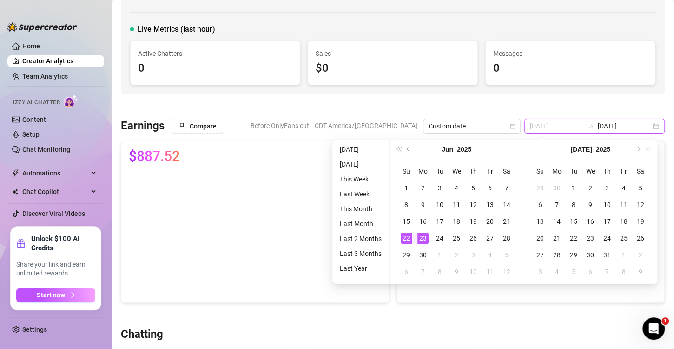
type input "[DATE]"
click at [420, 240] on div "23" at bounding box center [422, 237] width 11 height 11
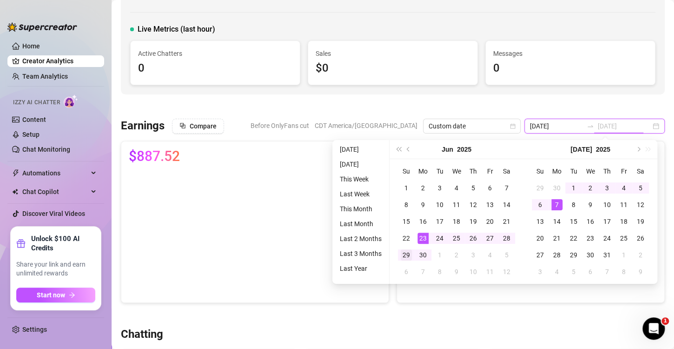
type input "[DATE]"
click at [407, 255] on div "29" at bounding box center [406, 254] width 11 height 11
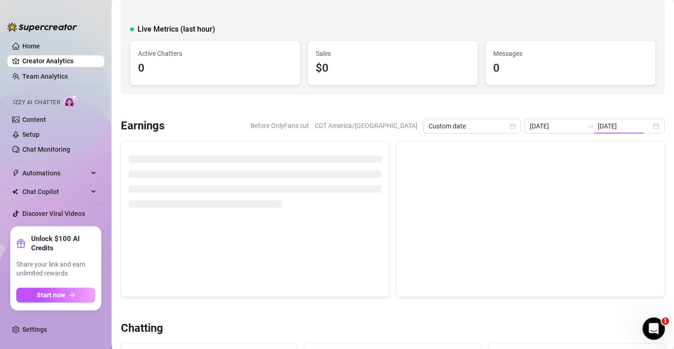
type input "[DATE]"
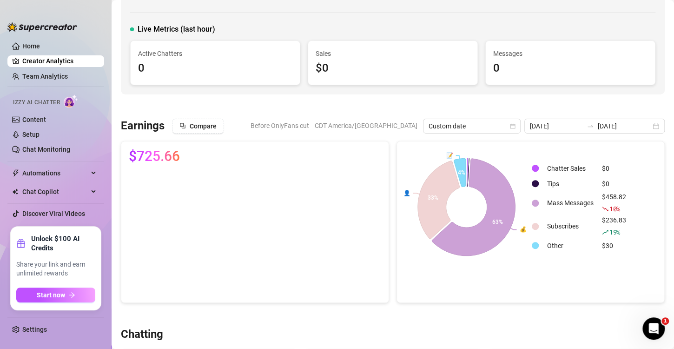
drag, startPoint x: 175, startPoint y: 324, endPoint x: 662, endPoint y: 138, distance: 521.7
click at [646, 128] on div "[DATE] [DATE]" at bounding box center [594, 126] width 140 height 15
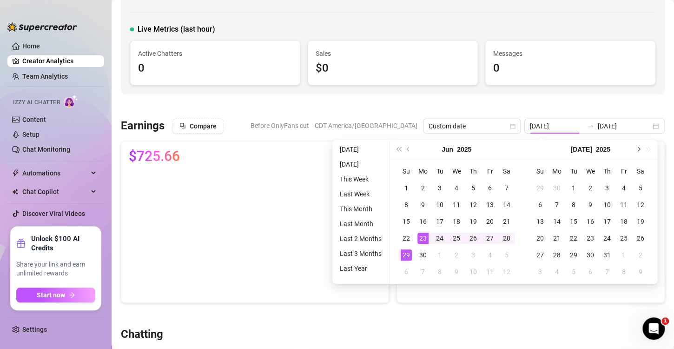
click at [636, 149] on span "Next month (PageDown)" at bounding box center [637, 149] width 5 height 5
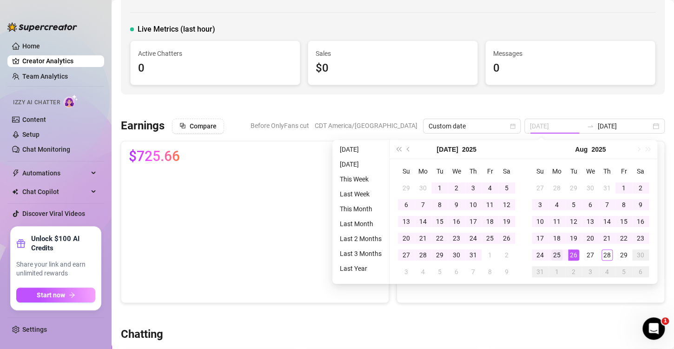
type input "[DATE]"
click at [557, 254] on div "25" at bounding box center [556, 254] width 11 height 11
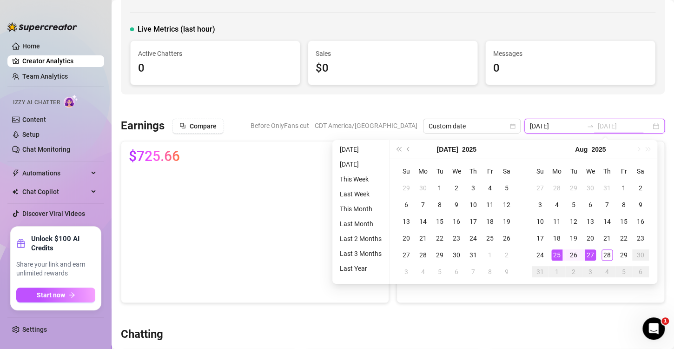
type input "[DATE]"
click at [591, 252] on div "27" at bounding box center [590, 254] width 11 height 11
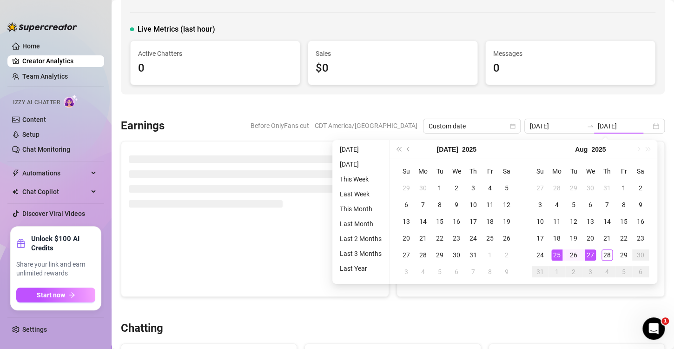
type input "[DATE]"
